Goal: Information Seeking & Learning: Compare options

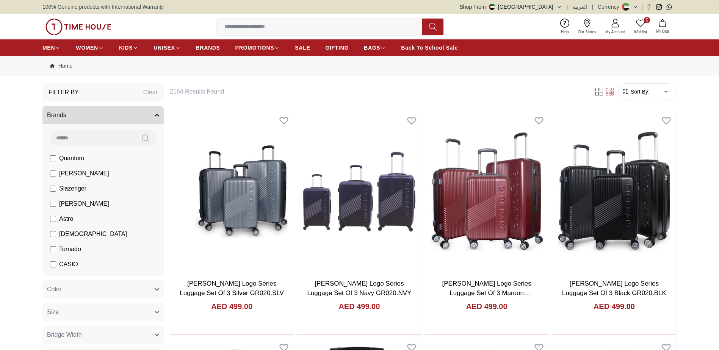
click at [61, 294] on span "Color" at bounding box center [54, 289] width 14 height 9
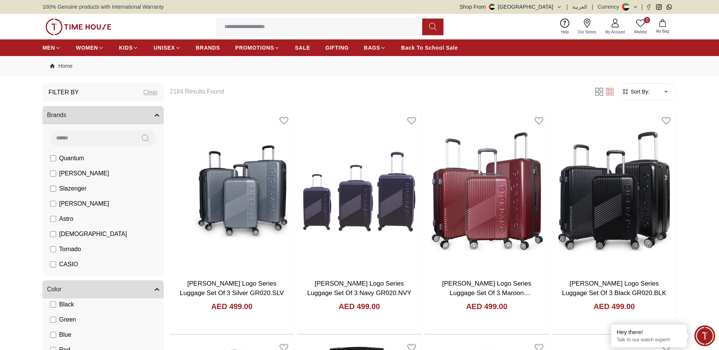
scroll to position [9, 0]
click at [59, 178] on label "Green" at bounding box center [79, 173] width 59 height 9
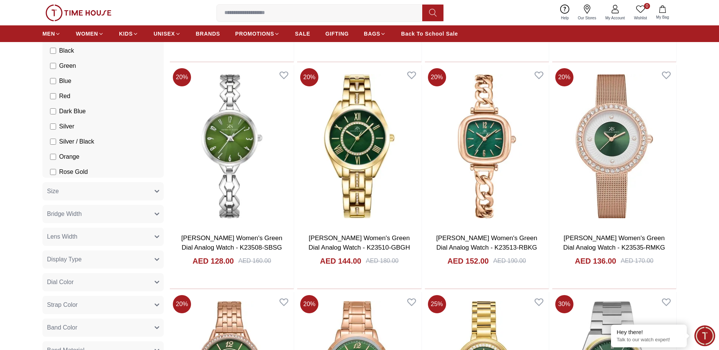
scroll to position [275, 0]
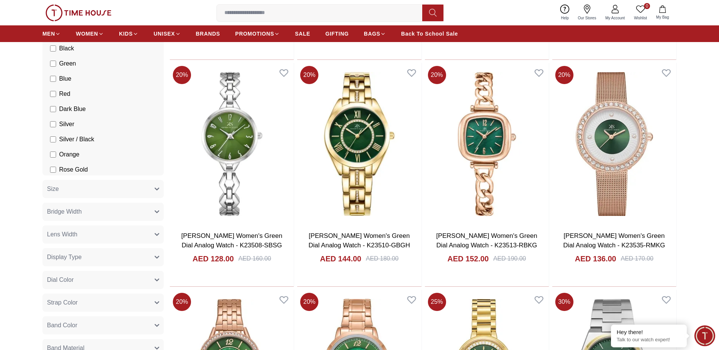
click at [63, 305] on span "Strap Color" at bounding box center [62, 302] width 31 height 9
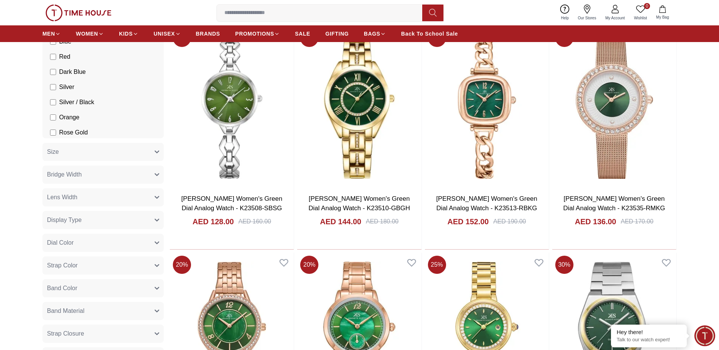
scroll to position [313, 0]
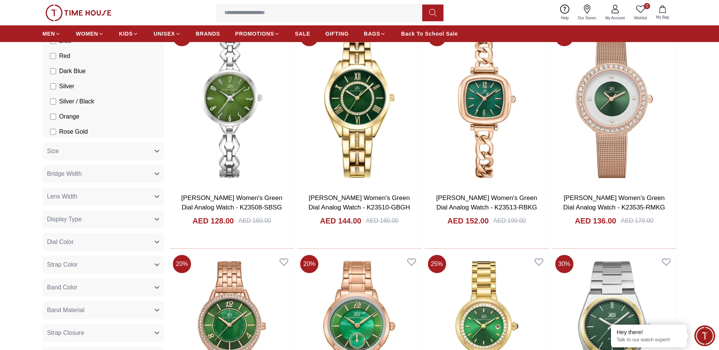
click at [47, 311] on button "Band Material" at bounding box center [102, 310] width 121 height 18
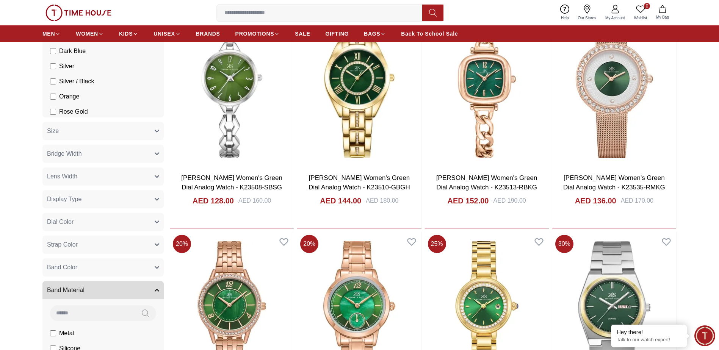
scroll to position [379, 0]
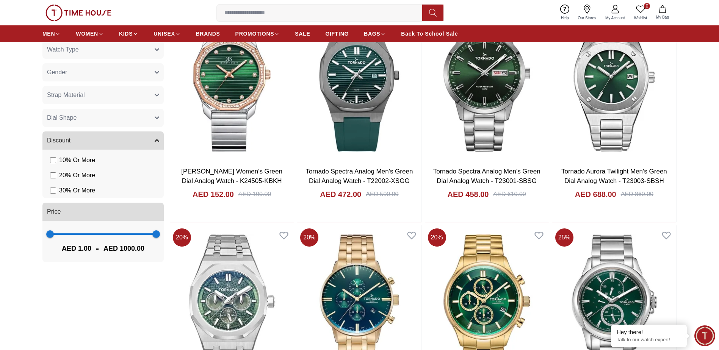
scroll to position [814, 0]
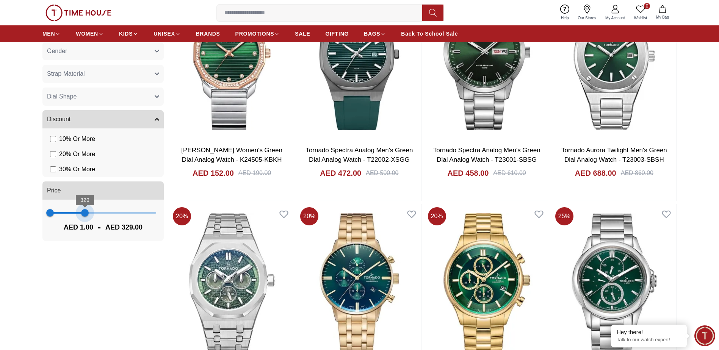
drag, startPoint x: 154, startPoint y: 211, endPoint x: 85, endPoint y: 216, distance: 69.5
click at [85, 216] on span "329" at bounding box center [85, 213] width 8 height 8
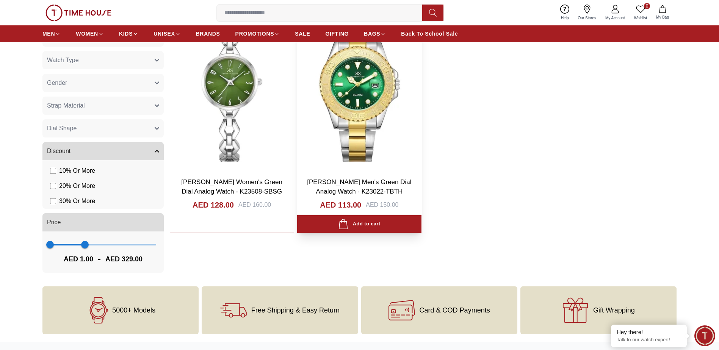
scroll to position [719, 0]
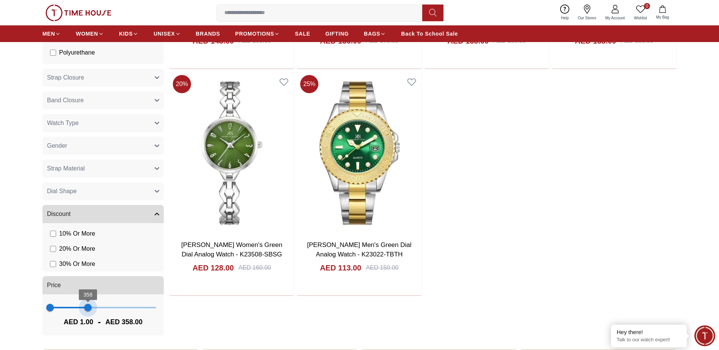
type input "***"
click at [89, 309] on span "358" at bounding box center [88, 308] width 8 height 8
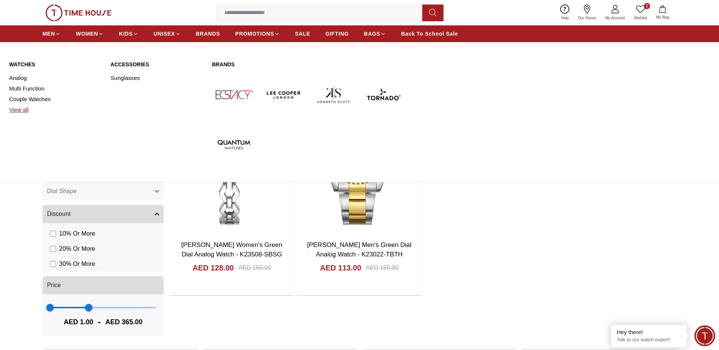
click at [19, 107] on link "View all" at bounding box center [55, 110] width 92 height 11
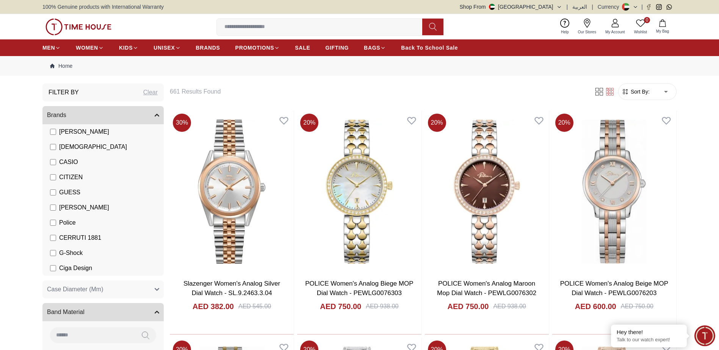
scroll to position [57, 0]
click at [90, 233] on span "CERRUTI 1881" at bounding box center [80, 237] width 42 height 9
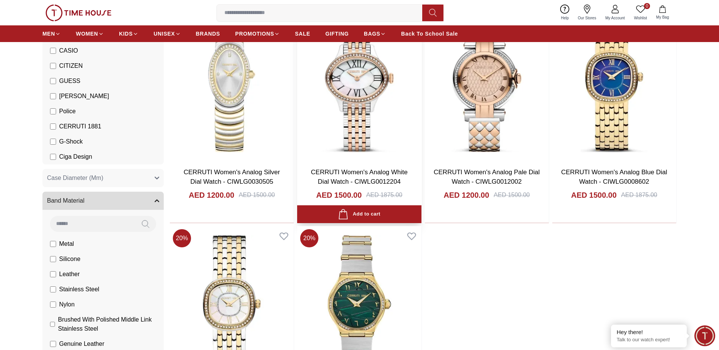
scroll to position [114, 0]
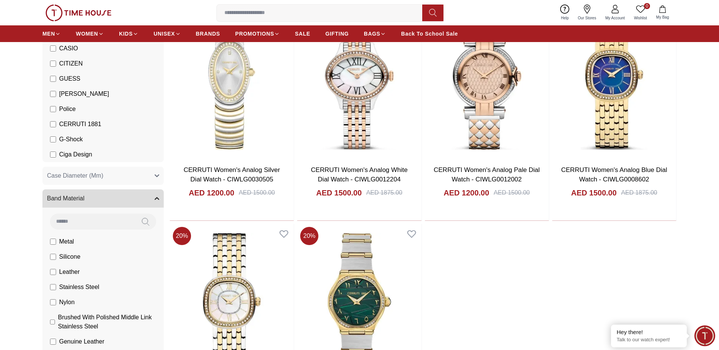
click at [66, 125] on span "CERRUTI 1881" at bounding box center [80, 124] width 42 height 9
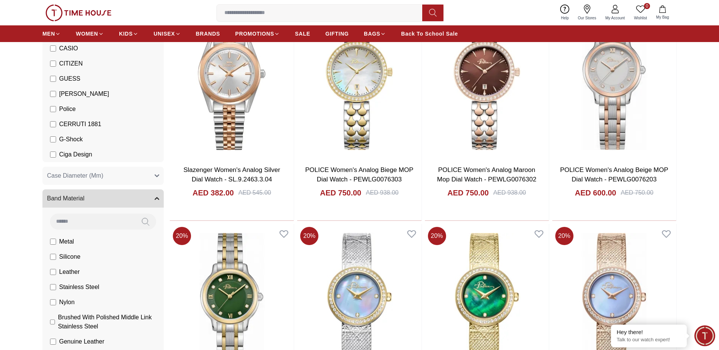
click at [66, 111] on span "Police" at bounding box center [67, 109] width 17 height 9
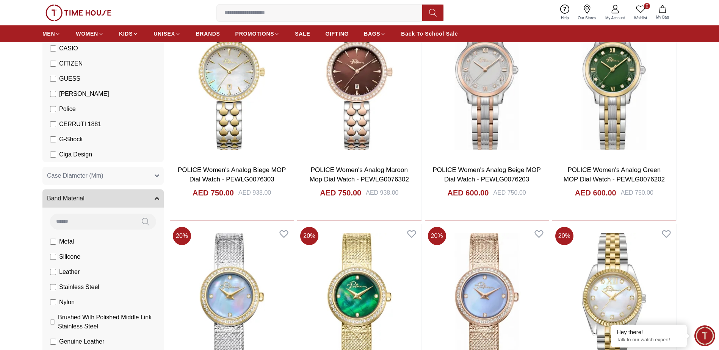
click at [66, 111] on span "Police" at bounding box center [67, 109] width 17 height 9
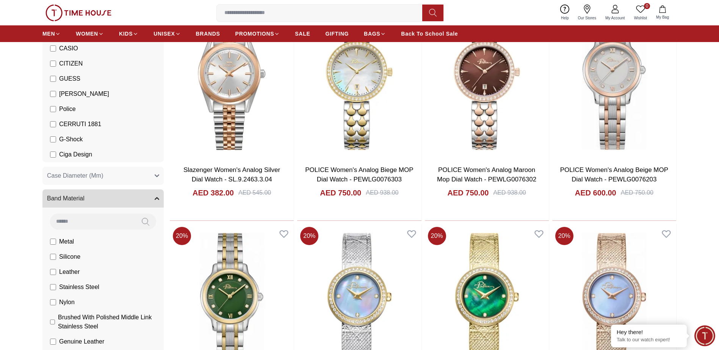
click at [66, 50] on span "CASIO" at bounding box center [68, 48] width 19 height 9
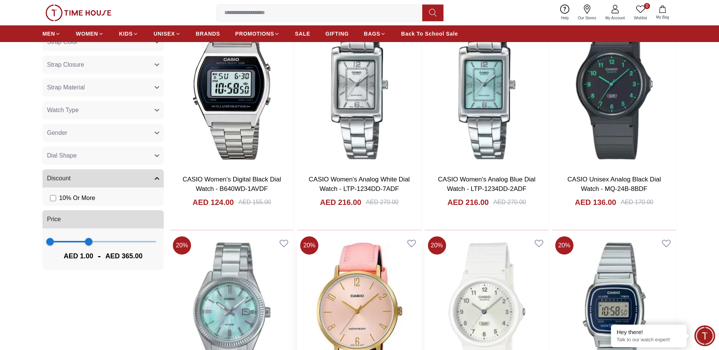
scroll to position [559, 0]
